Goal: Task Accomplishment & Management: Manage account settings

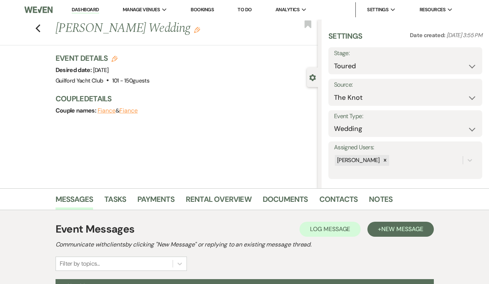
select select "5"
select select "2"
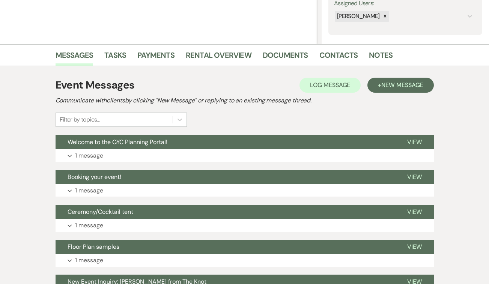
scroll to position [150, 0]
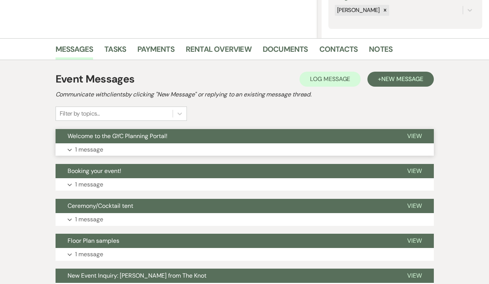
click at [416, 136] on span "View" at bounding box center [414, 136] width 15 height 8
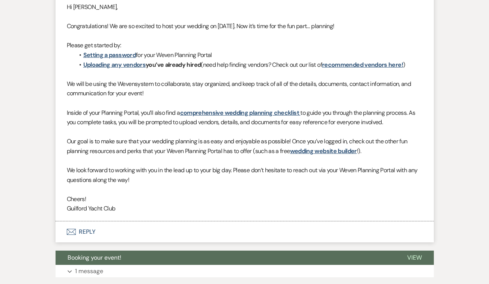
scroll to position [332, 0]
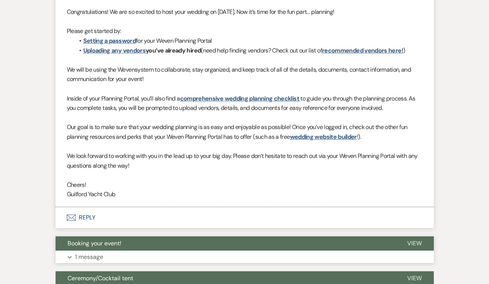
click at [411, 241] on span "View" at bounding box center [414, 244] width 15 height 8
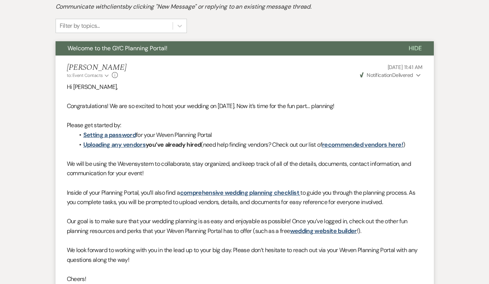
scroll to position [0, 0]
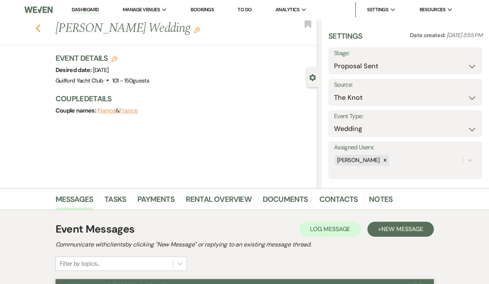
click at [38, 29] on icon "Previous" at bounding box center [38, 28] width 6 height 9
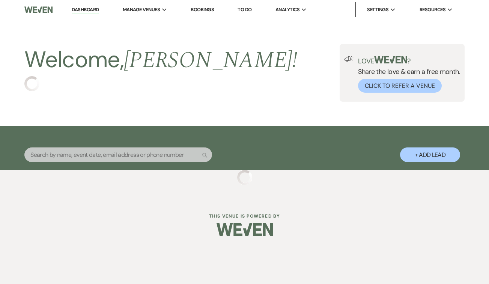
select select "5"
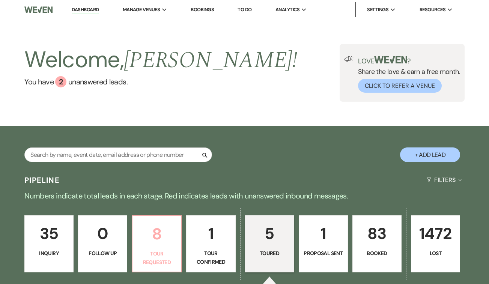
click at [160, 236] on p "8" at bounding box center [156, 234] width 39 height 25
select select "2"
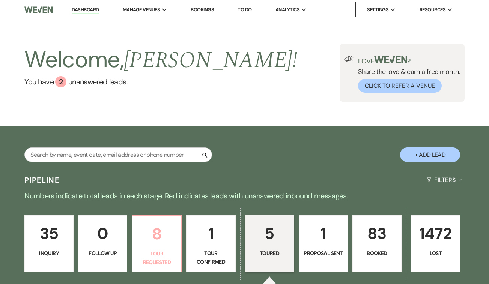
select select "2"
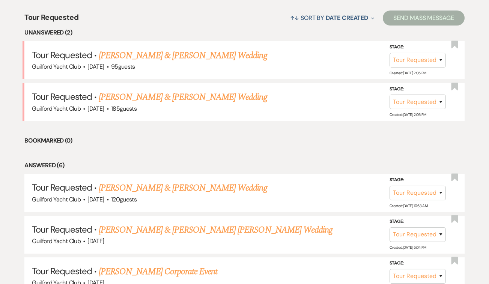
scroll to position [314, 0]
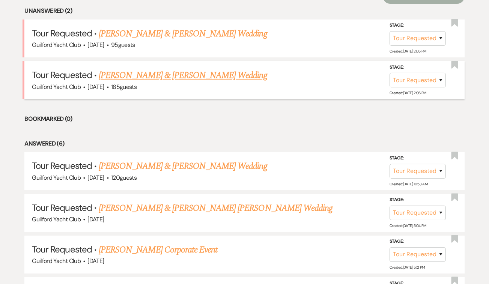
click at [153, 77] on link "[PERSON_NAME] & [PERSON_NAME] Wedding" at bounding box center [183, 76] width 168 height 14
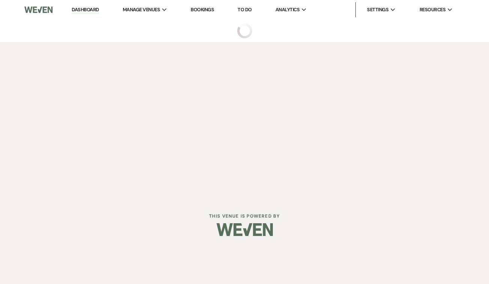
select select "2"
select select "5"
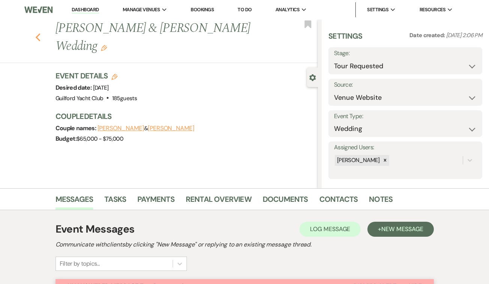
click at [37, 35] on icon "Previous" at bounding box center [38, 37] width 6 height 9
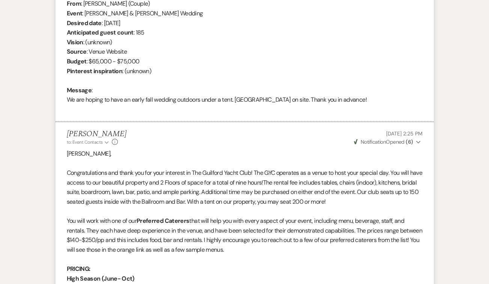
select select "2"
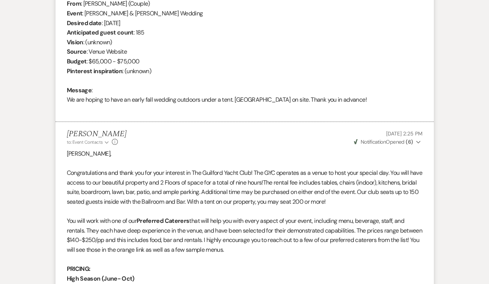
select select "2"
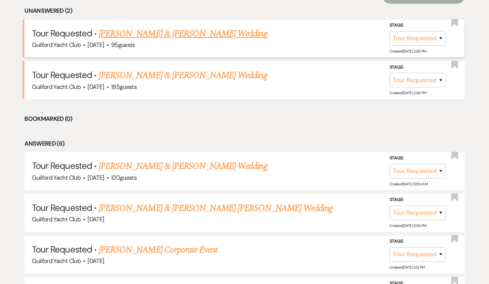
click at [134, 31] on link "[PERSON_NAME] & [PERSON_NAME] Wedding" at bounding box center [183, 34] width 168 height 14
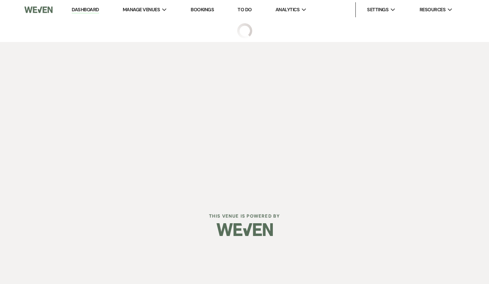
select select "2"
select select "5"
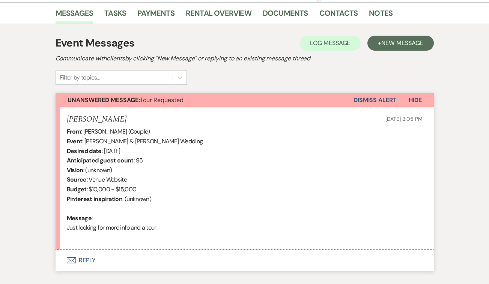
scroll to position [233, 0]
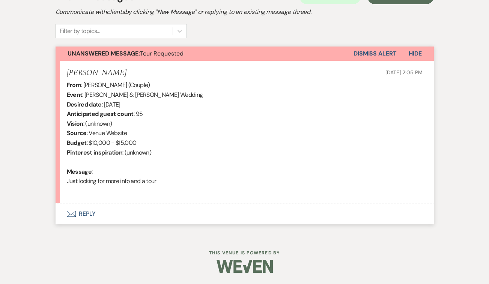
click at [91, 212] on button "Envelope Reply" at bounding box center [245, 213] width 378 height 21
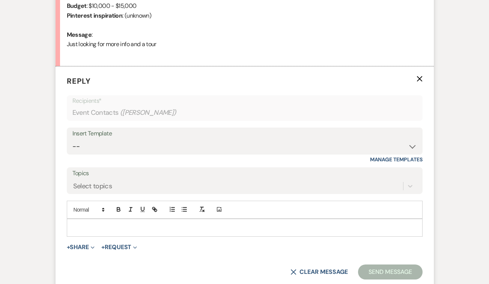
scroll to position [372, 0]
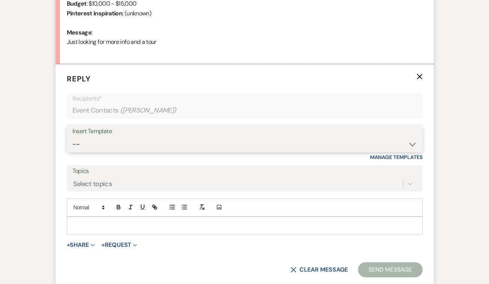
click at [112, 142] on select "-- Weven Planning Portal Introduction (Booked Events) Initial Inquiry Response …" at bounding box center [244, 144] width 345 height 15
select select "2020"
click at [72, 137] on select "-- Weven Planning Portal Introduction (Booked Events) Initial Inquiry Response …" at bounding box center [244, 144] width 345 height 15
